Goal: Information Seeking & Learning: Learn about a topic

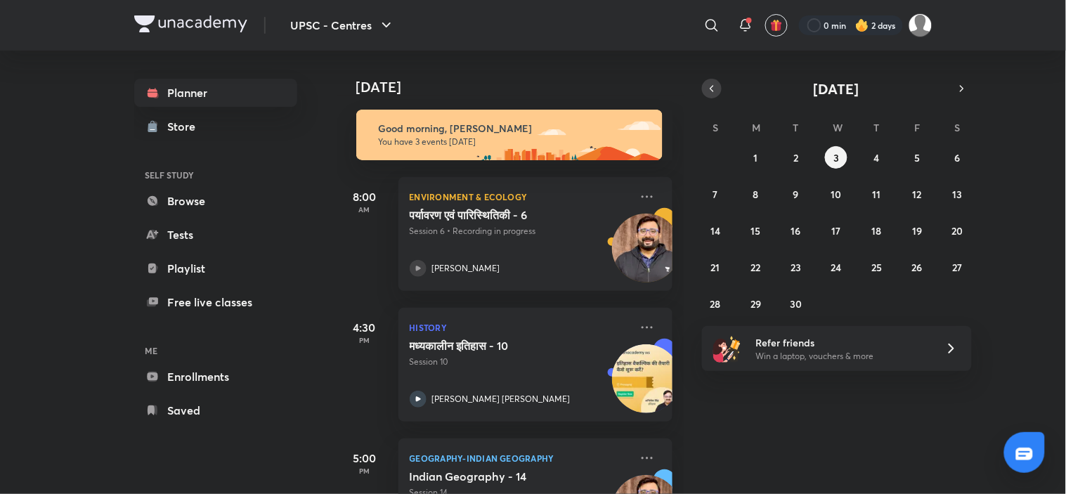
click at [719, 86] on button "button" at bounding box center [712, 89] width 20 height 20
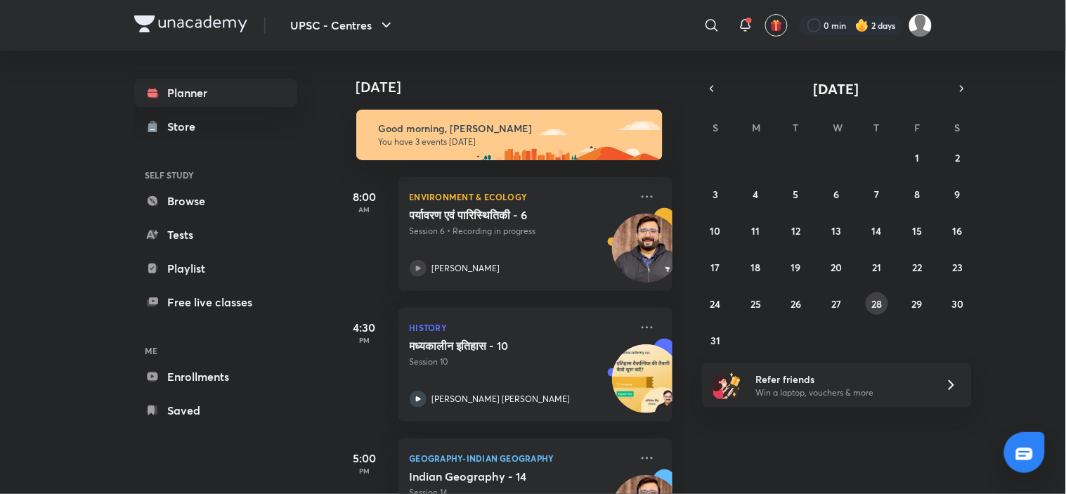
click at [868, 296] on button "28" at bounding box center [877, 303] width 22 height 22
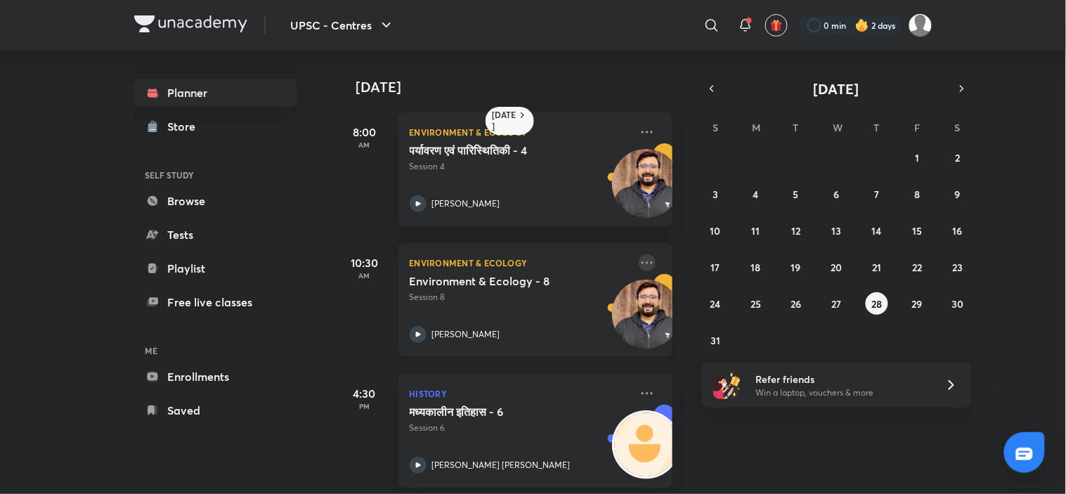
click at [639, 260] on icon at bounding box center [647, 262] width 17 height 17
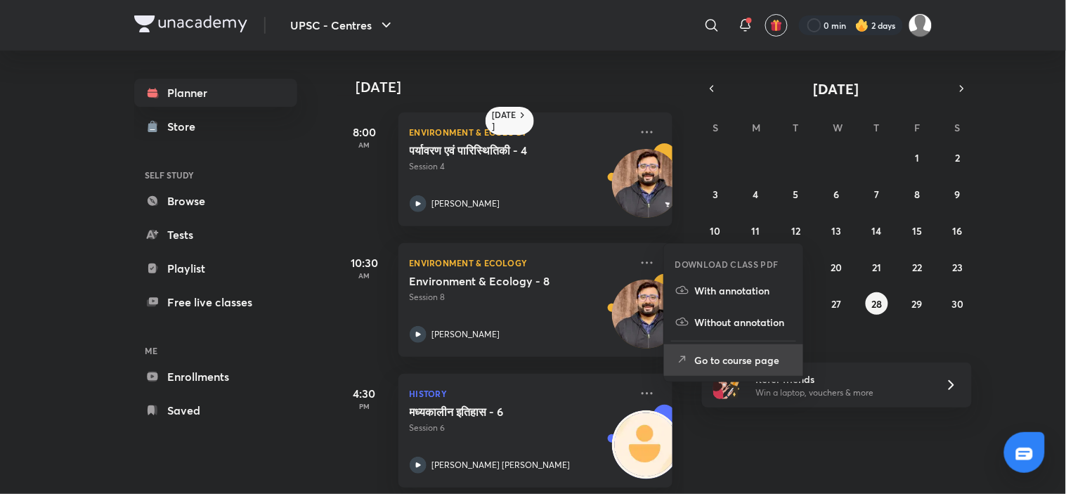
click at [736, 366] on p "Go to course page" at bounding box center [743, 360] width 97 height 15
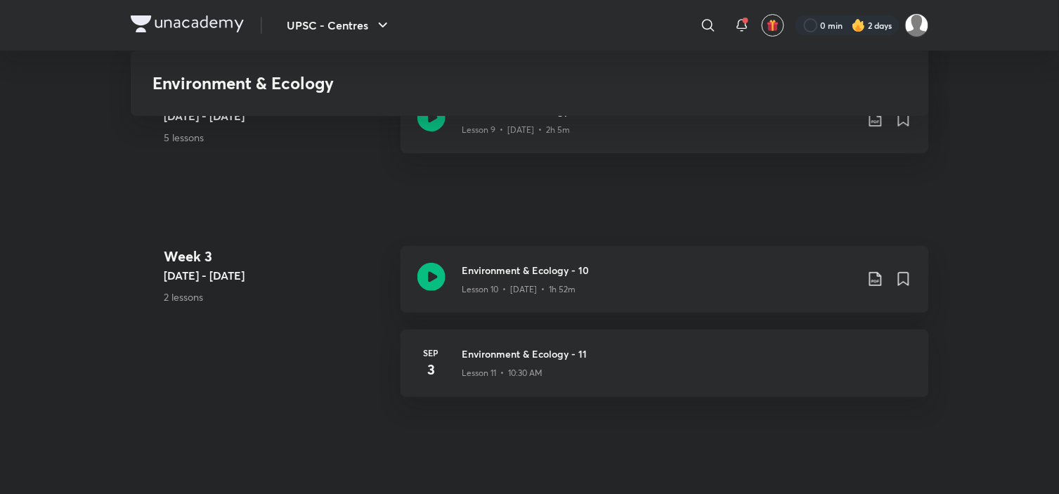
scroll to position [1274, 0]
